Goal: Task Accomplishment & Management: Use online tool/utility

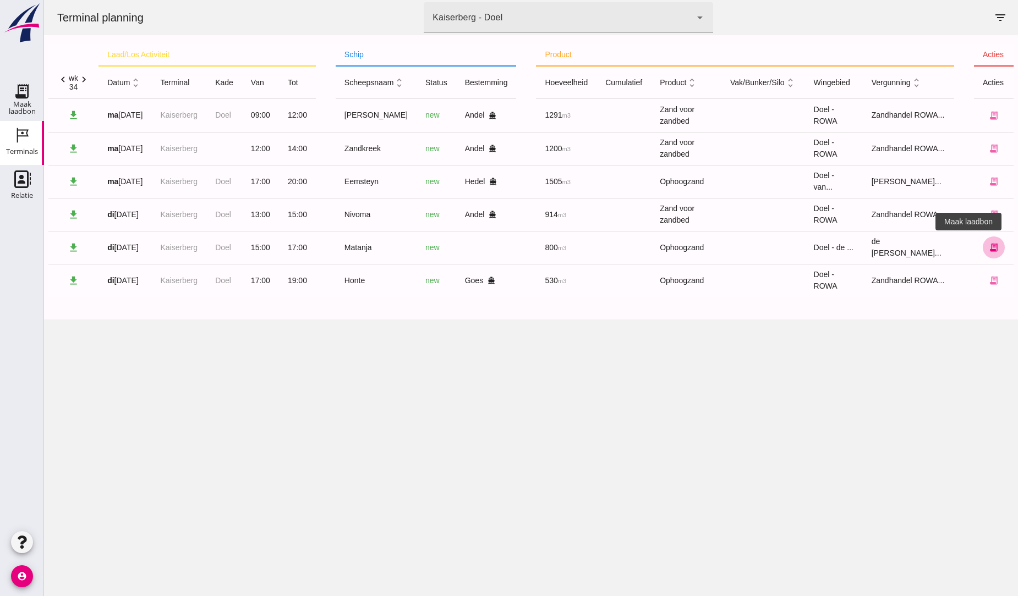
click at [989, 248] on icon "receipt_long" at bounding box center [994, 248] width 10 height 10
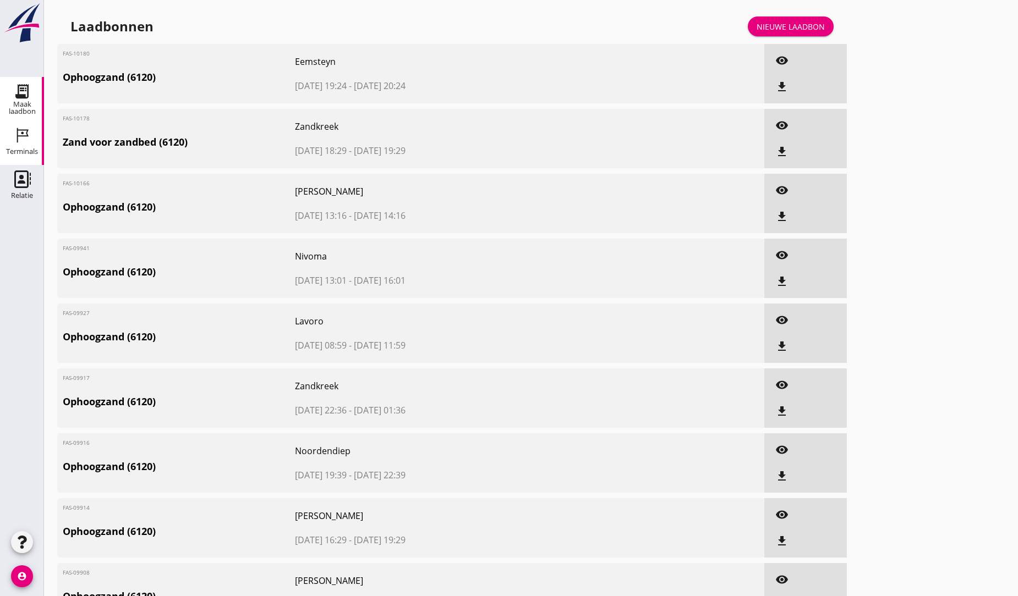
click at [23, 132] on icon "Terminals" at bounding box center [22, 136] width 18 height 18
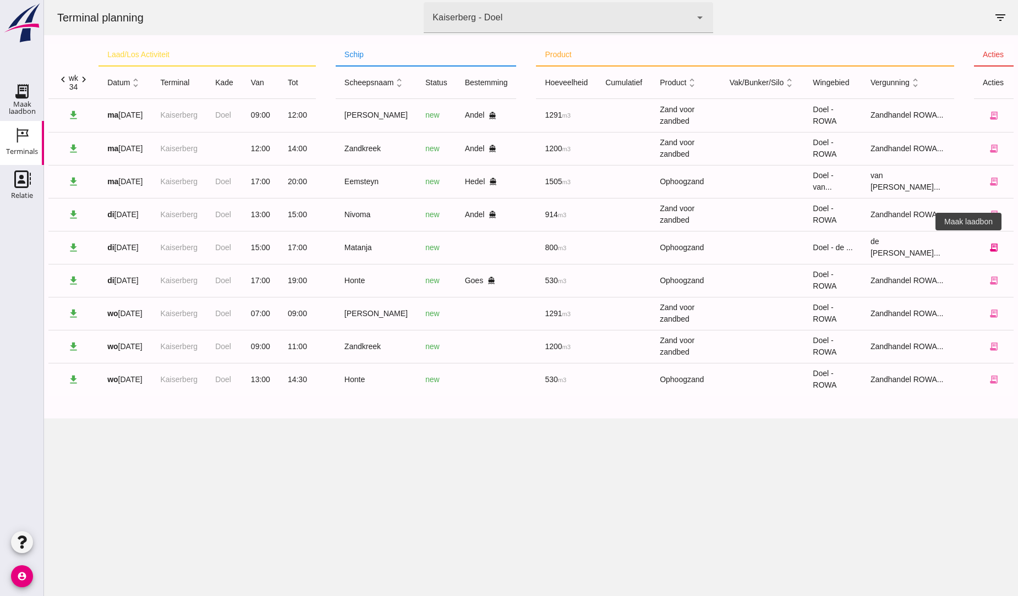
click at [989, 245] on icon "receipt_long" at bounding box center [994, 248] width 10 height 10
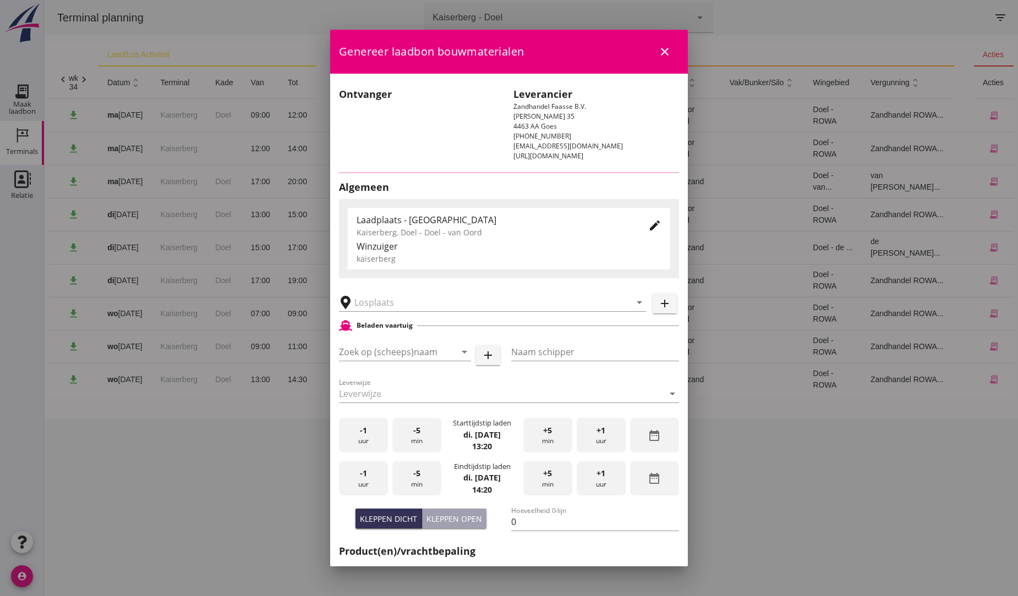
type input "Matanja"
type input "jan"
type input "1020"
type input "Ophoogzand (6120)"
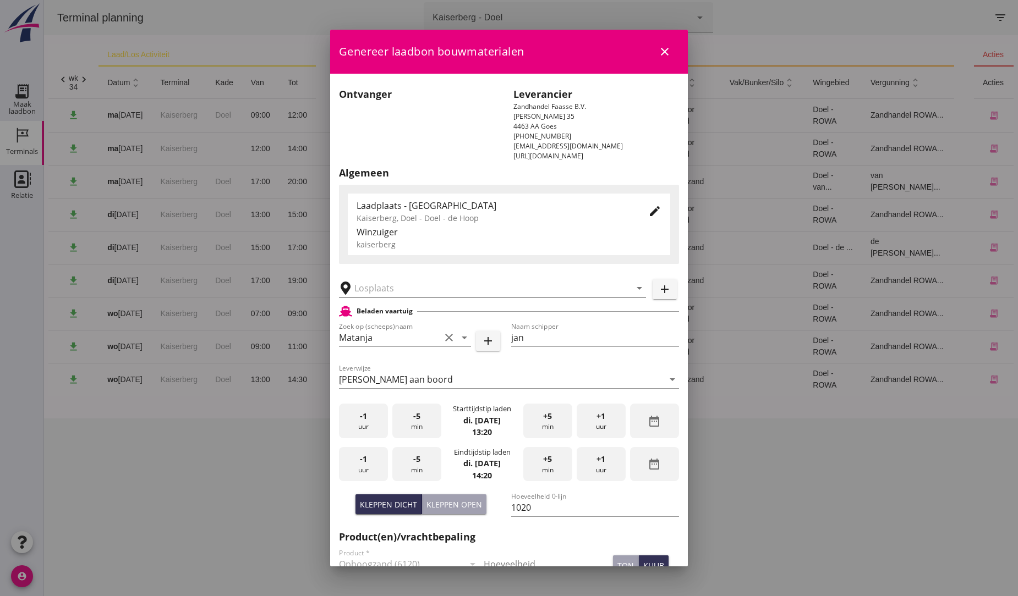
click at [388, 287] on input "text" at bounding box center [484, 288] width 261 height 18
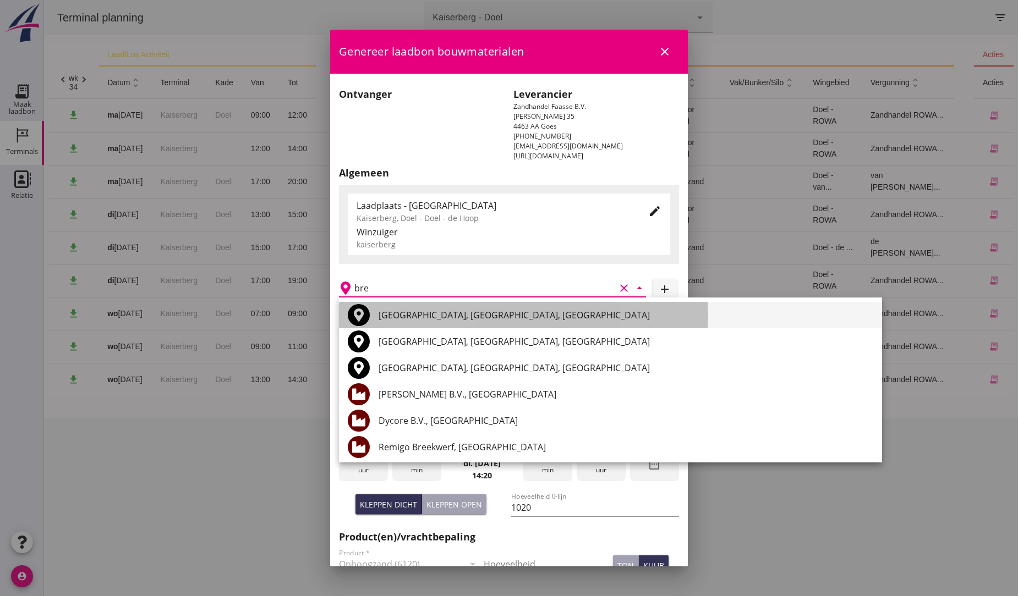
click at [447, 312] on div "Breda, North Brabant, Netherlands" at bounding box center [625, 315] width 495 height 13
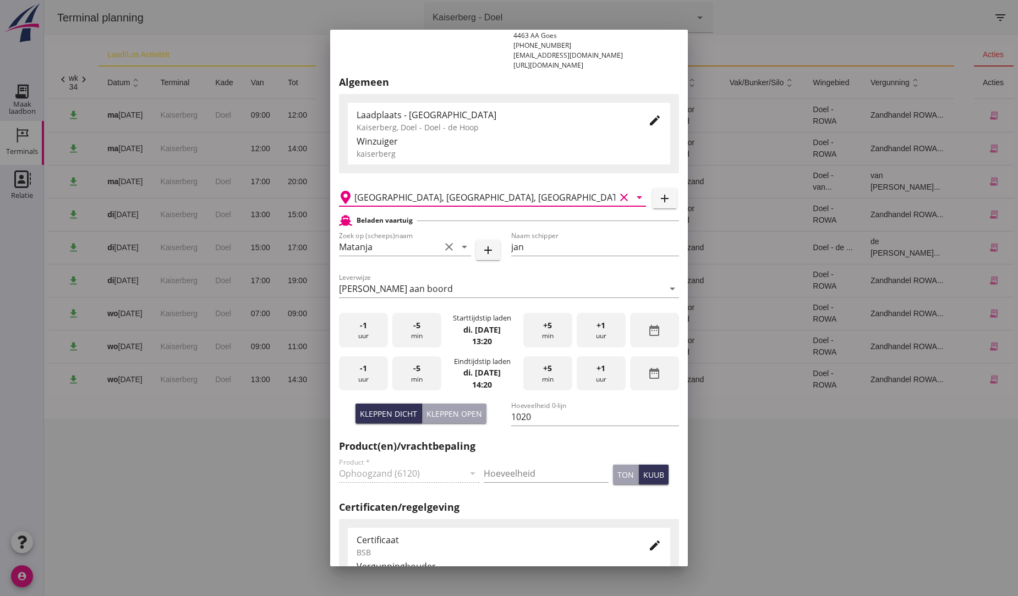
scroll to position [122, 0]
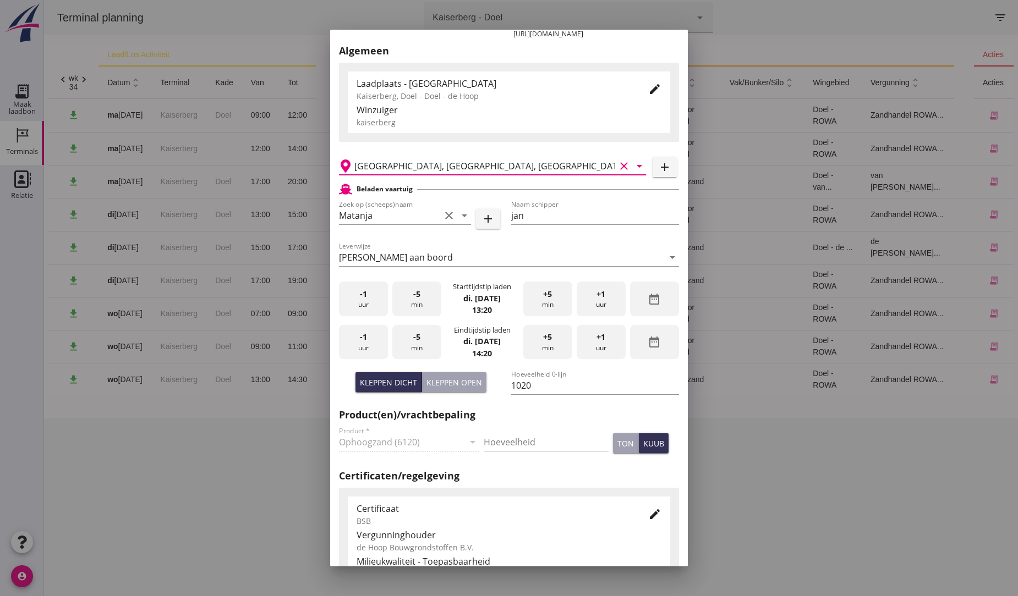
type input "Breda, North Brabant, Netherlands"
click at [437, 380] on div "Kleppen open" at bounding box center [454, 383] width 56 height 12
type input "0"
click at [514, 388] on input "0" at bounding box center [595, 386] width 168 height 18
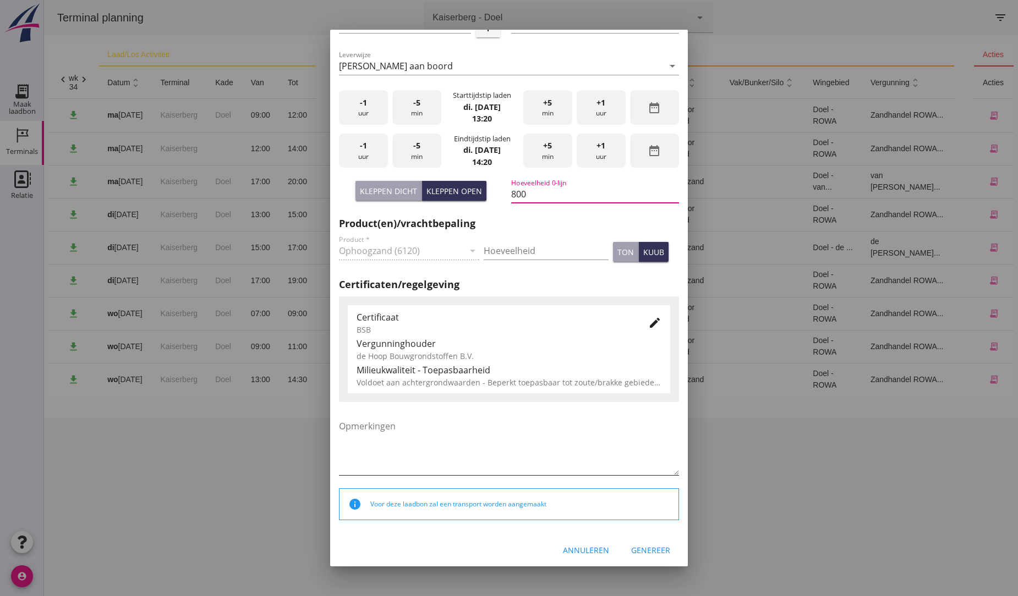
scroll to position [317, 0]
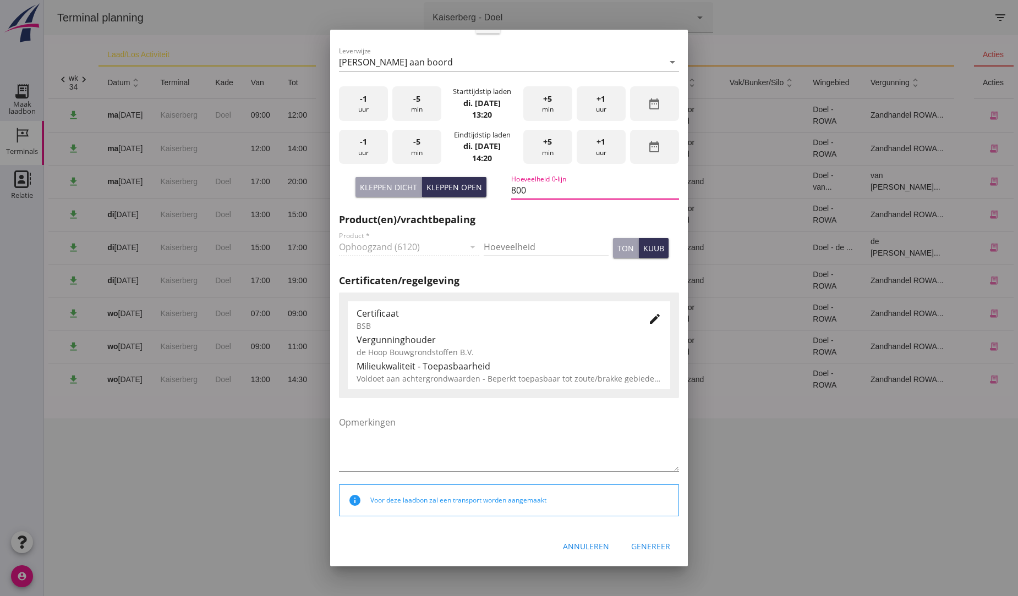
type input "800"
click at [639, 543] on div "Genereer" at bounding box center [650, 547] width 39 height 12
